Goal: Task Accomplishment & Management: Manage account settings

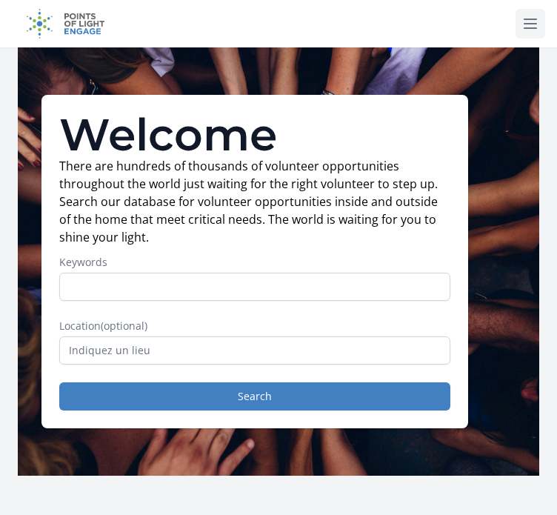
click at [538, 16] on icon at bounding box center [531, 24] width 18 height 18
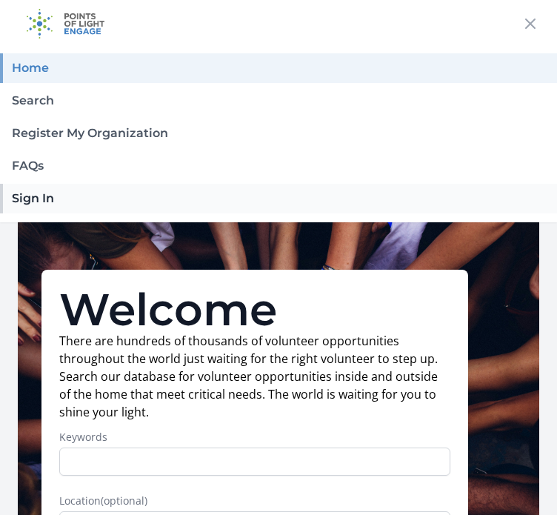
click at [36, 204] on link "Sign In" at bounding box center [278, 199] width 557 height 30
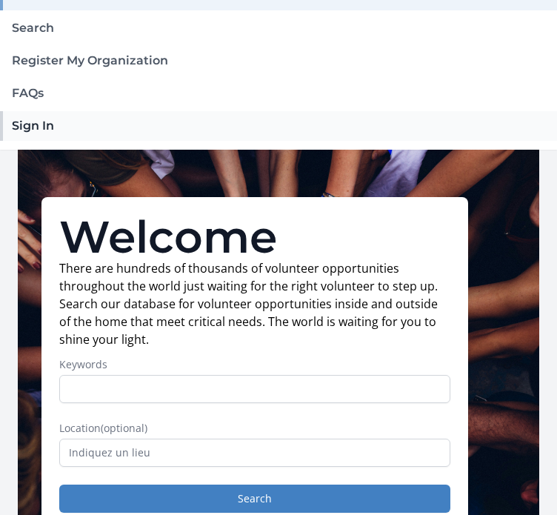
click at [61, 136] on link "Sign In" at bounding box center [278, 126] width 557 height 30
click at [56, 133] on link "Sign In" at bounding box center [278, 126] width 557 height 30
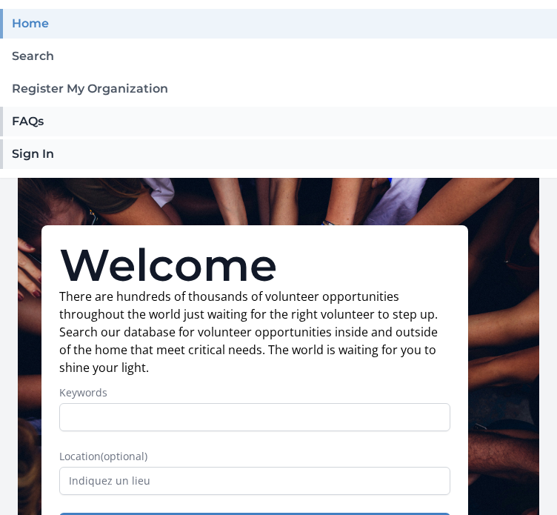
scroll to position [33, 0]
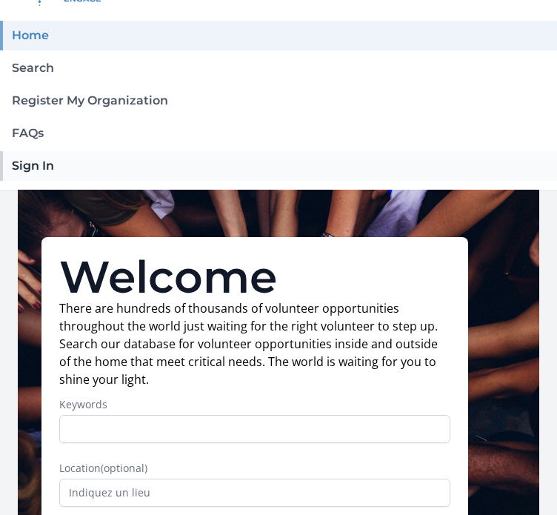
click at [65, 174] on link "Sign In" at bounding box center [278, 166] width 557 height 30
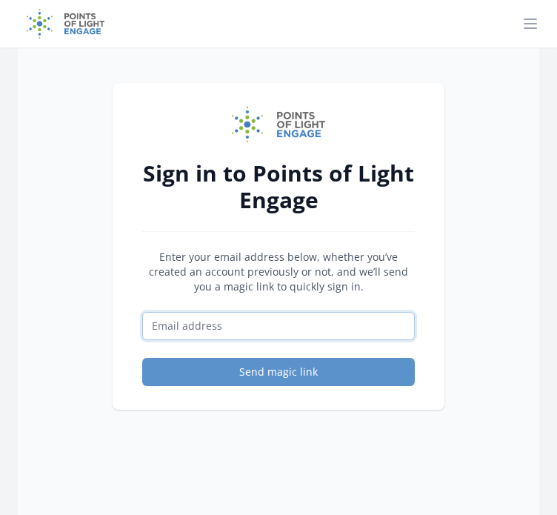
click at [200, 327] on input "Email address" at bounding box center [278, 326] width 273 height 28
paste input "mglhaynees@yahoo.com"
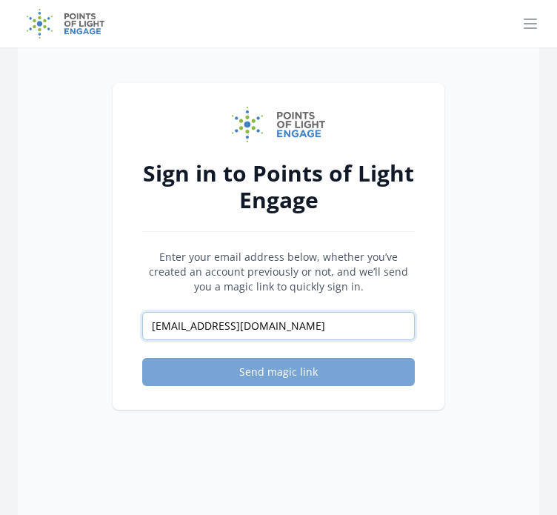
type input "mglhaynees@yahoo.com"
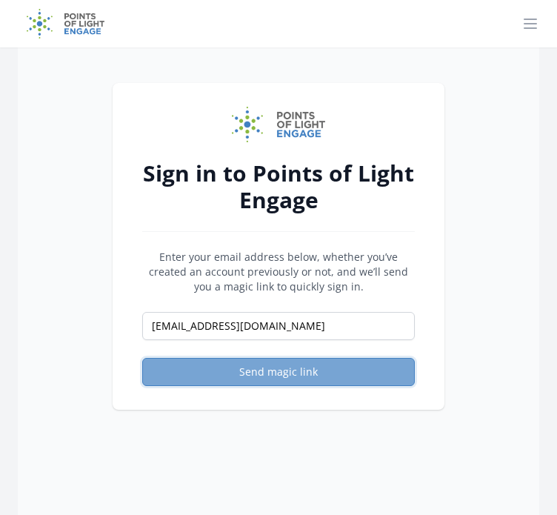
click at [225, 363] on button "Send magic link" at bounding box center [278, 372] width 273 height 28
click at [279, 365] on button "Send magic link" at bounding box center [278, 372] width 273 height 28
